Goal: Task Accomplishment & Management: Manage account settings

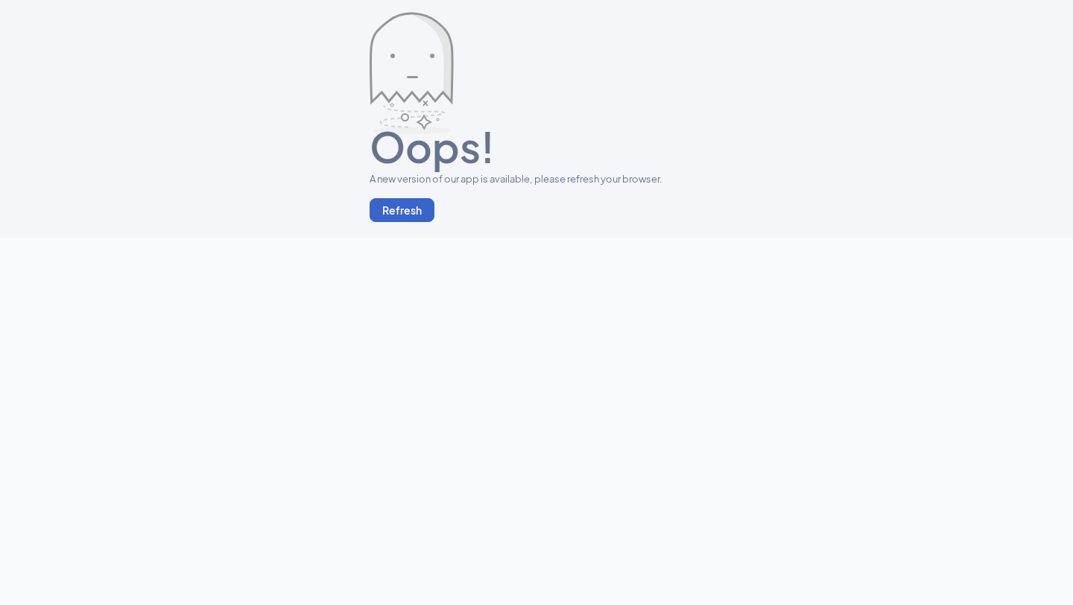
click at [411, 211] on button "Refresh" at bounding box center [402, 210] width 65 height 24
click at [853, 320] on body "Oops! A new version of our app is available, please refresh your browser. Refre…" at bounding box center [536, 302] width 1073 height 605
click at [417, 219] on button "Refresh" at bounding box center [402, 210] width 65 height 24
